Goal: Find specific page/section: Find specific page/section

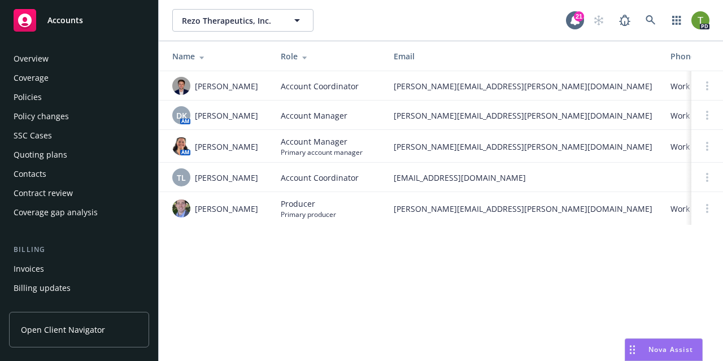
scroll to position [355, 0]
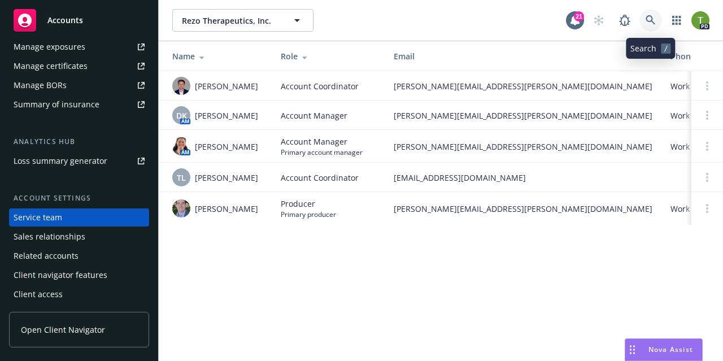
click at [649, 17] on icon at bounding box center [651, 20] width 10 height 10
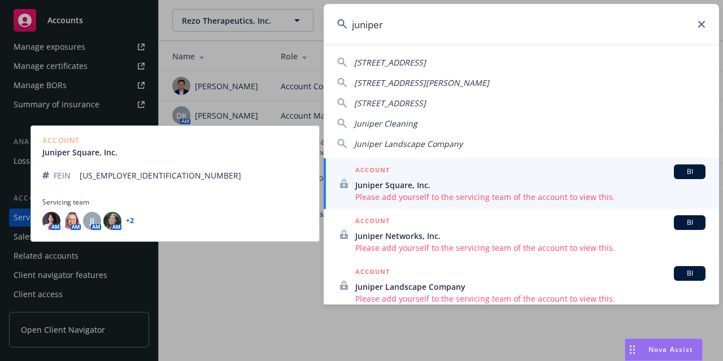
type input "juniper"
click at [423, 186] on span "Juniper Square, Inc." at bounding box center [530, 185] width 350 height 12
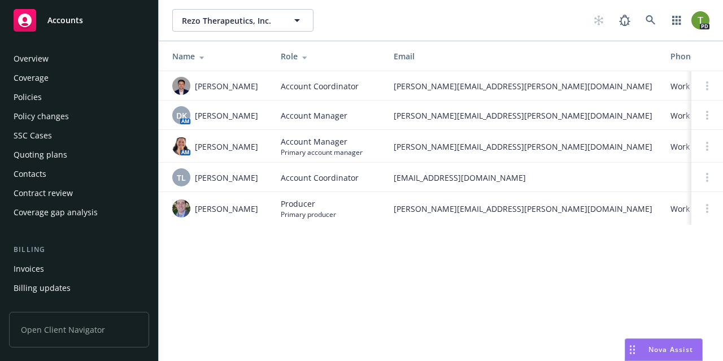
scroll to position [355, 0]
